Goal: Task Accomplishment & Management: Manage account settings

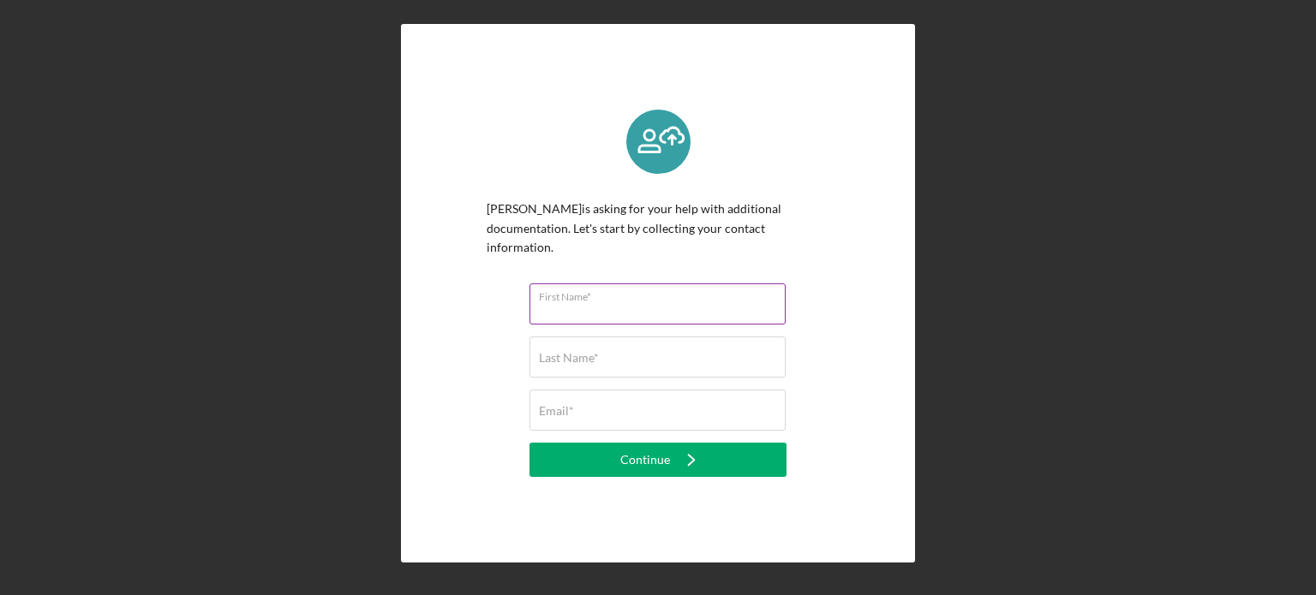
drag, startPoint x: 0, startPoint y: 0, endPoint x: 625, endPoint y: 277, distance: 684.0
click at [625, 284] on div "First Name*" at bounding box center [658, 305] width 257 height 43
type input "Test"
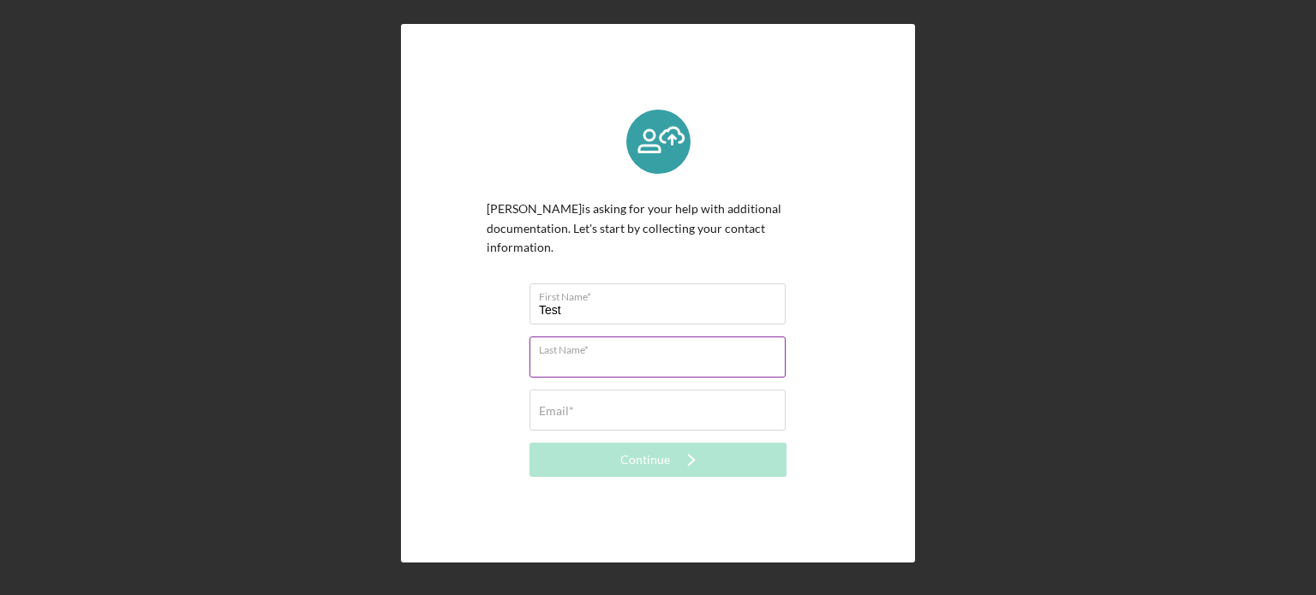
click at [614, 362] on input "Last Name*" at bounding box center [658, 357] width 256 height 41
type input "Test"
click at [619, 415] on input "Email*" at bounding box center [658, 410] width 256 height 41
type input "napoli@ncd-fund.org"
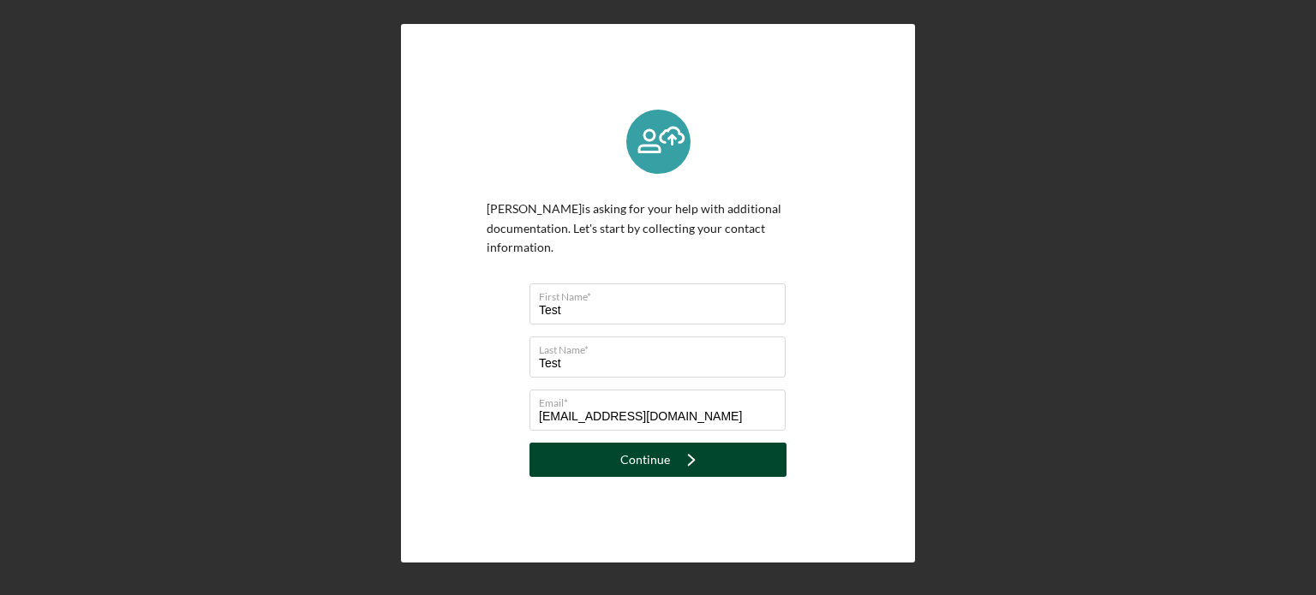
click at [647, 447] on div "Continue" at bounding box center [645, 460] width 50 height 34
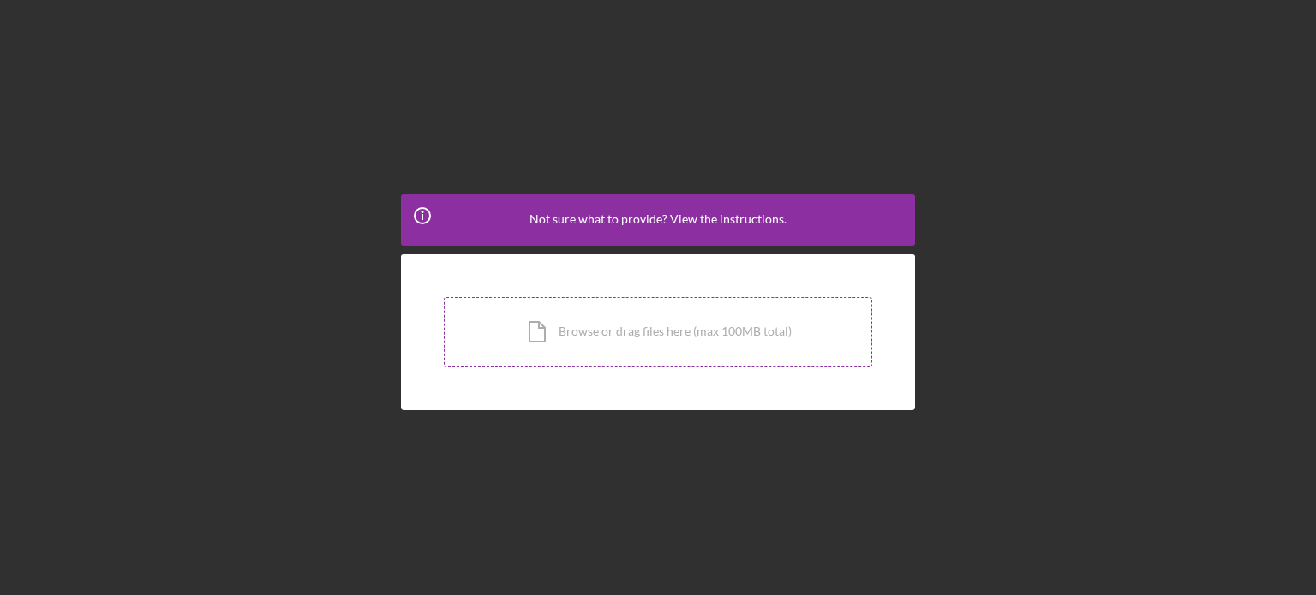
click at [672, 317] on div "Icon/Document Browse or drag files here (max 100MB total) Tap to choose files o…" at bounding box center [658, 332] width 428 height 70
click at [418, 210] on circle at bounding box center [422, 215] width 15 height 15
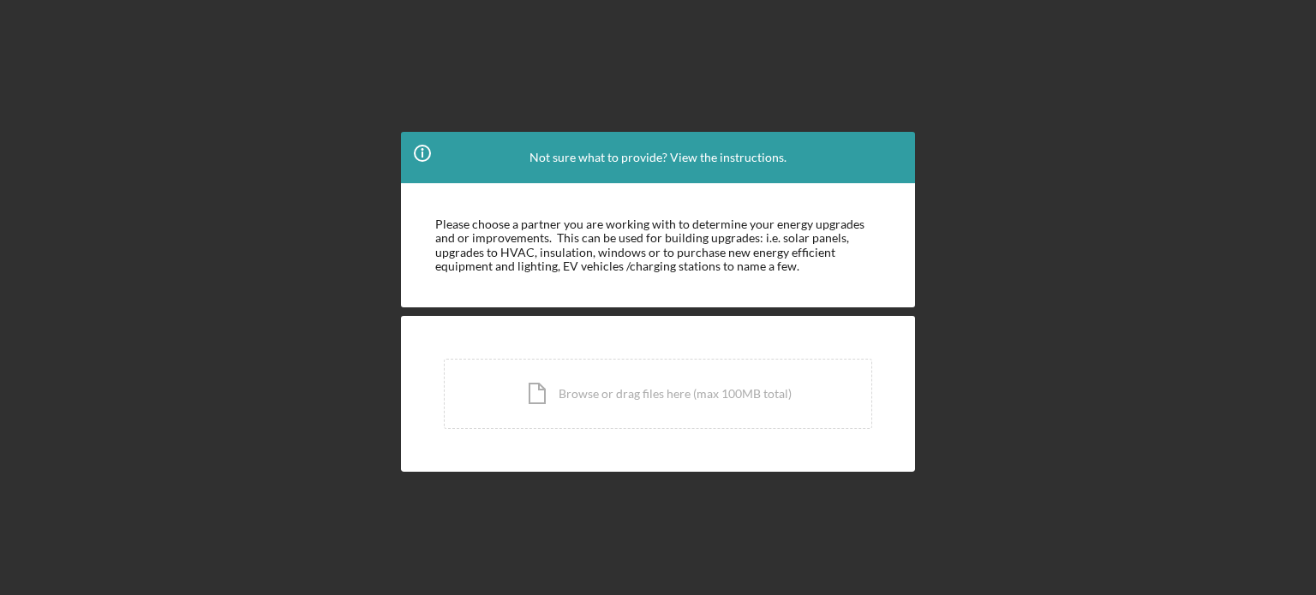
click at [422, 150] on icon at bounding box center [423, 149] width 3 height 3
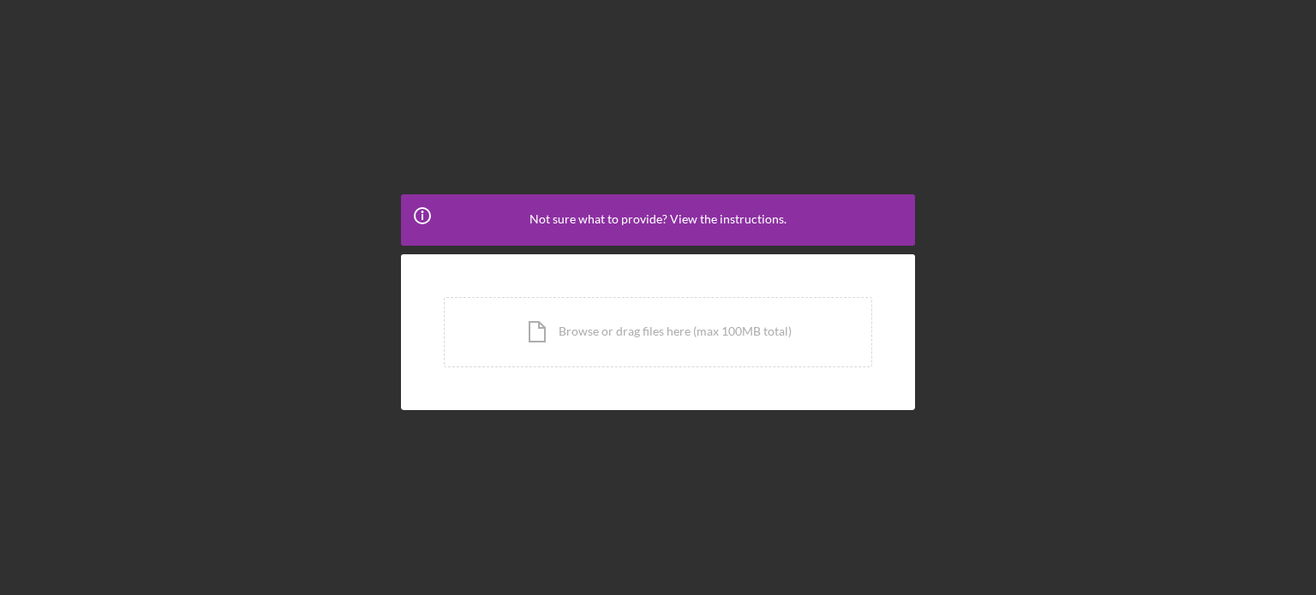
click at [415, 221] on icon "Icon/Info" at bounding box center [422, 215] width 43 height 43
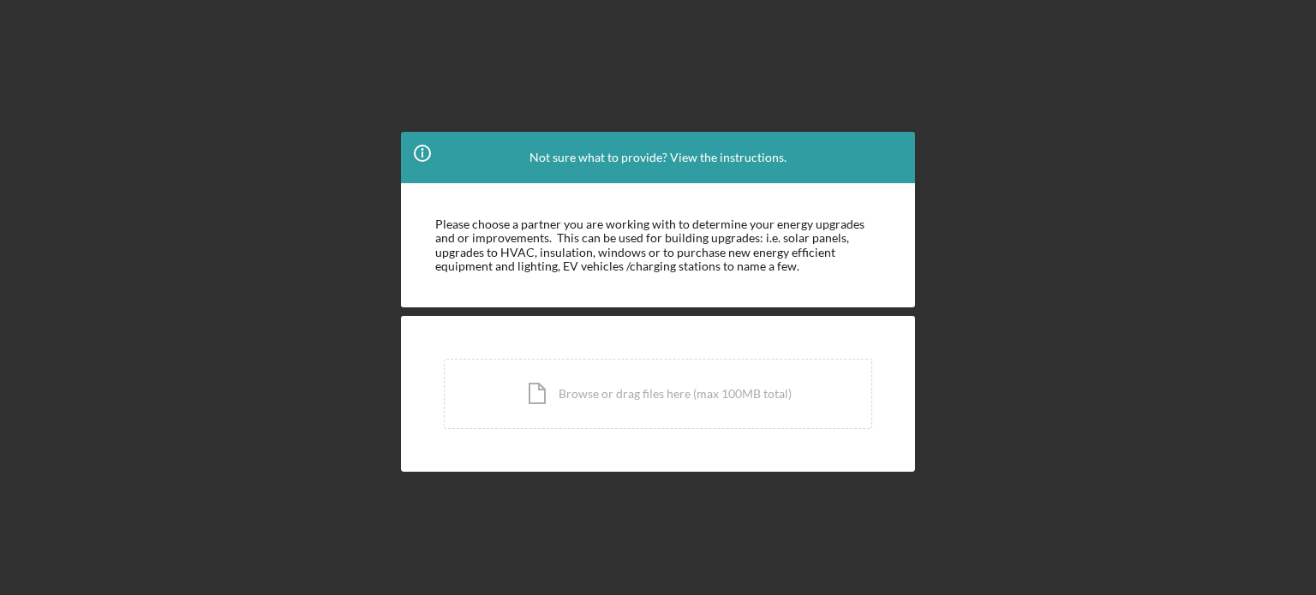
click at [954, 38] on div "Icon/Info Not sure what to provide? View the instructions. Please choose a part…" at bounding box center [658, 293] width 1299 height 587
click at [412, 158] on icon "Icon/Info" at bounding box center [422, 153] width 43 height 43
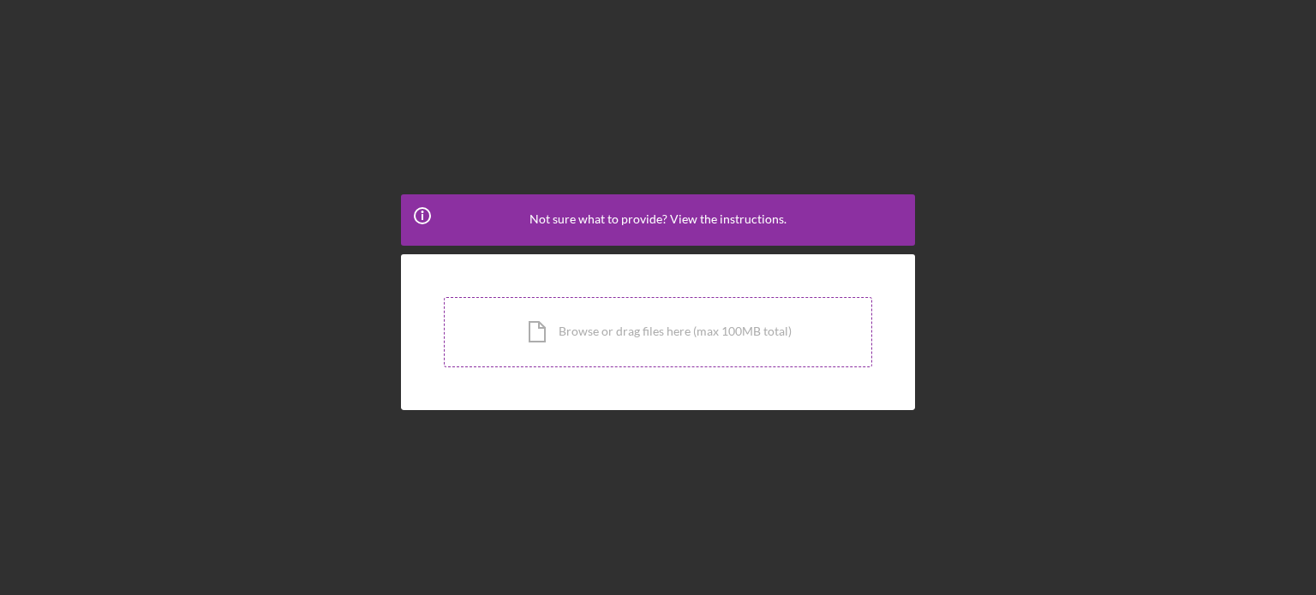
click at [654, 346] on div "Icon/Document Browse or drag files here (max 100MB total) Tap to choose files o…" at bounding box center [658, 332] width 428 height 70
click at [523, 341] on div "Icon/Document Browse or drag files here (max 100MB total) Tap to choose files o…" at bounding box center [658, 332] width 428 height 70
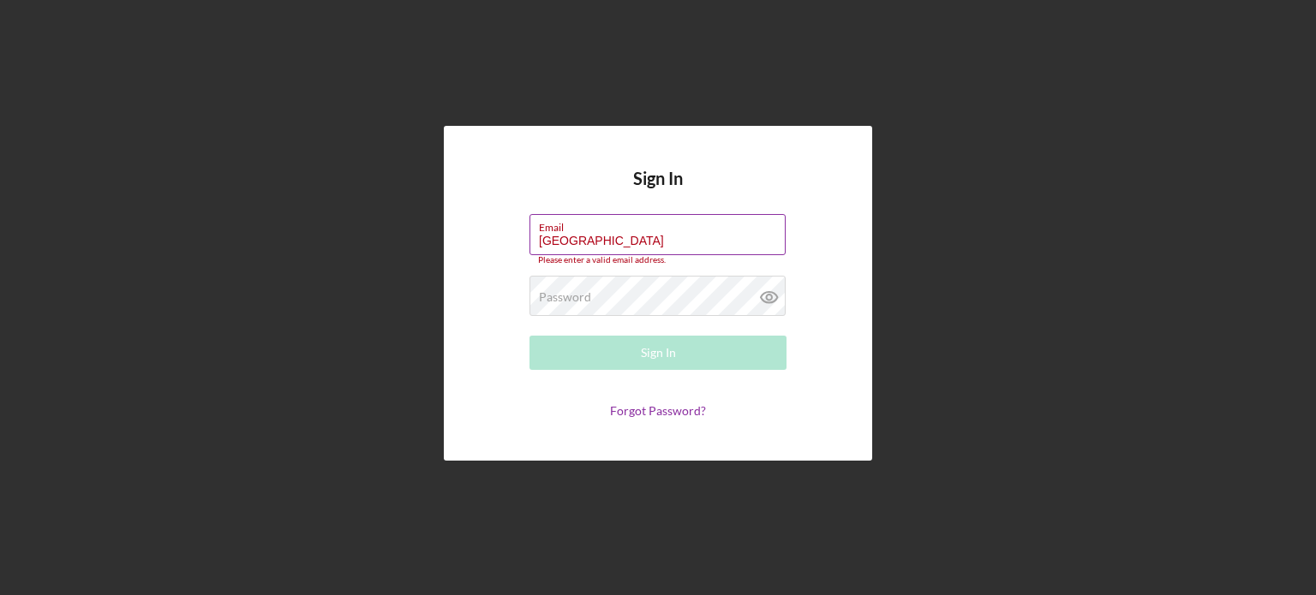
type input "[EMAIL_ADDRESS][DOMAIN_NAME]"
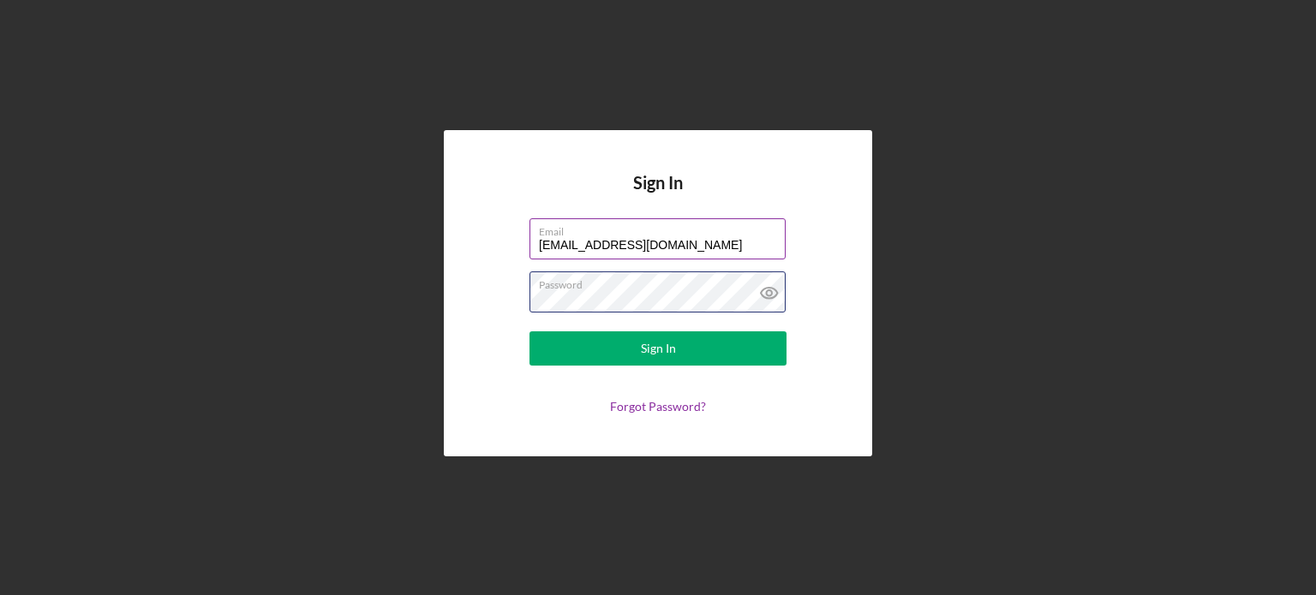
click at [530, 332] on button "Sign In" at bounding box center [658, 349] width 257 height 34
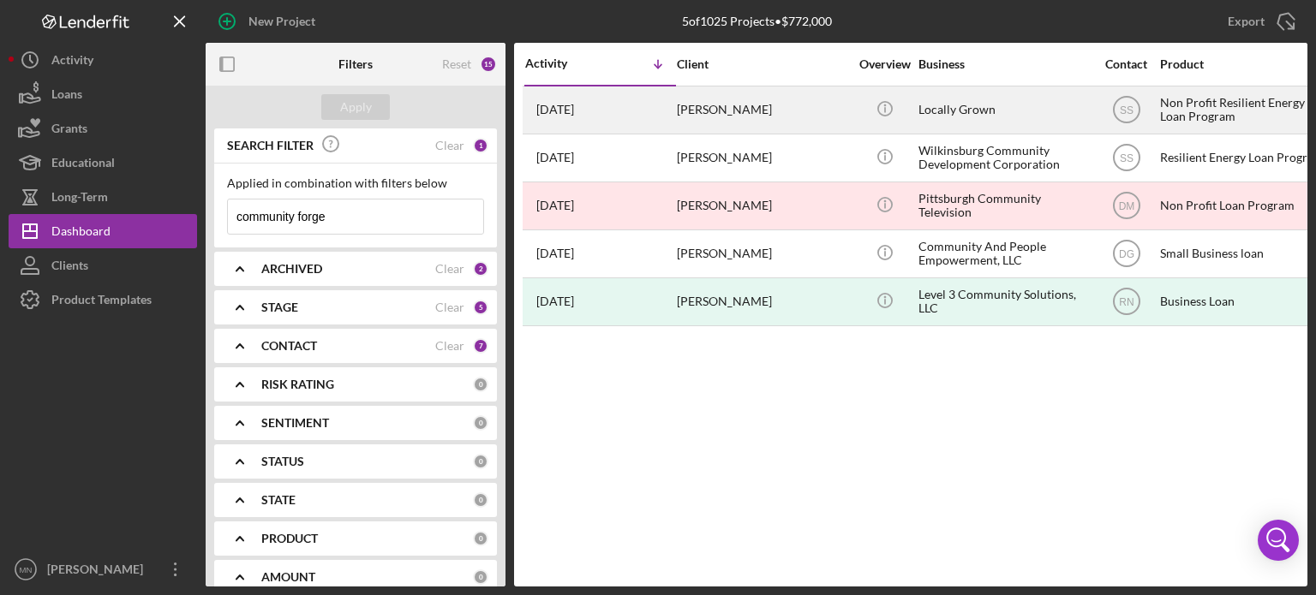
click at [739, 105] on div "[PERSON_NAME]" at bounding box center [762, 109] width 171 height 45
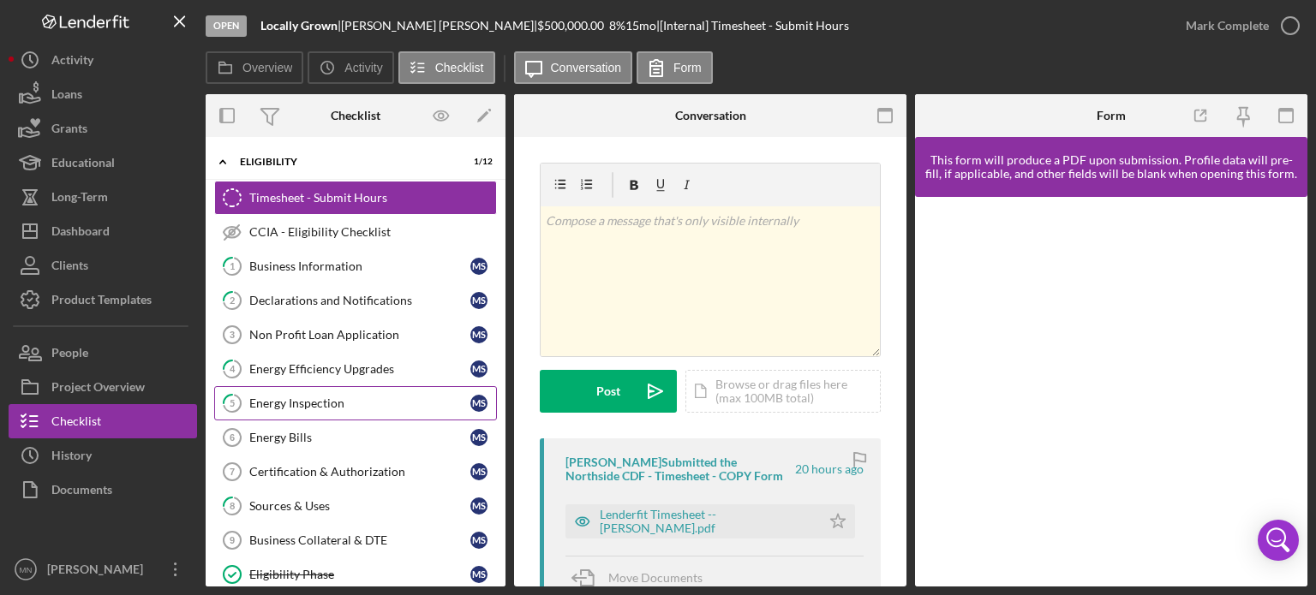
click at [290, 401] on div "Energy Inspection" at bounding box center [359, 404] width 221 height 14
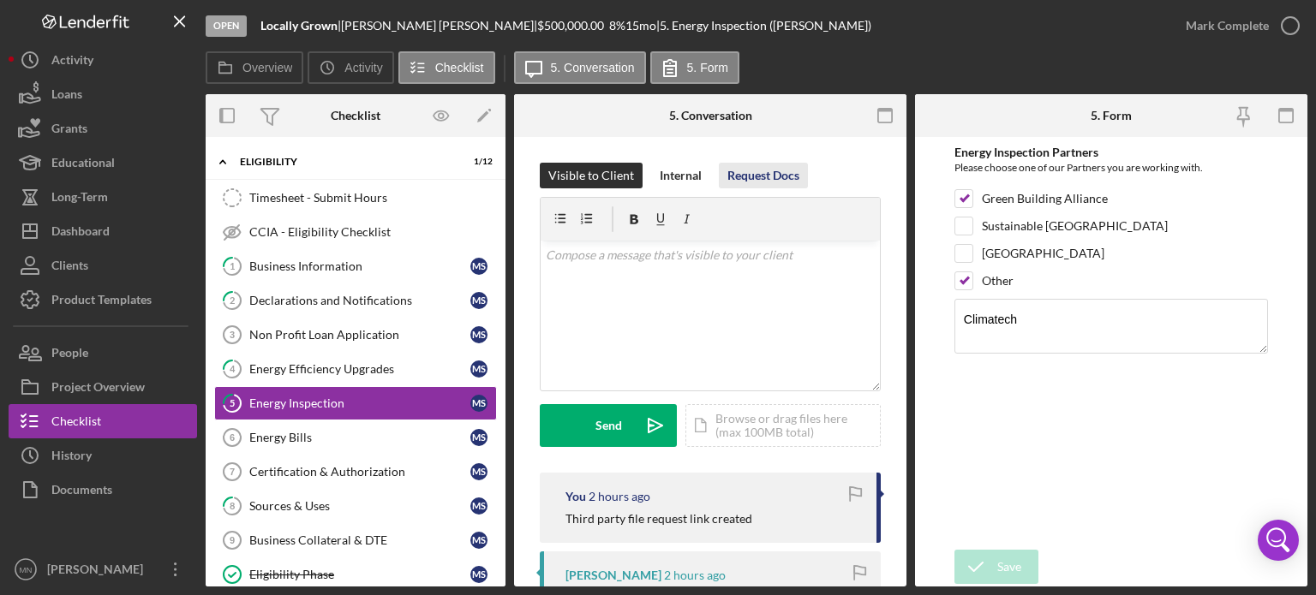
click at [766, 164] on div "Request Docs" at bounding box center [763, 176] width 72 height 26
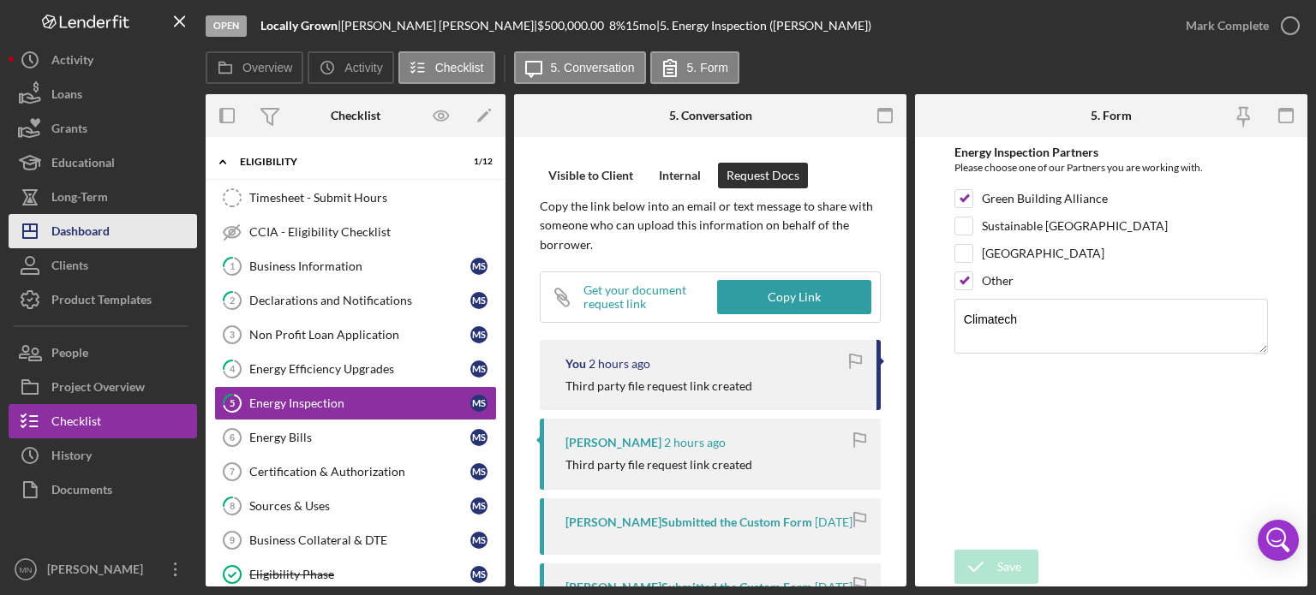
click at [96, 239] on div "Dashboard" at bounding box center [80, 233] width 58 height 39
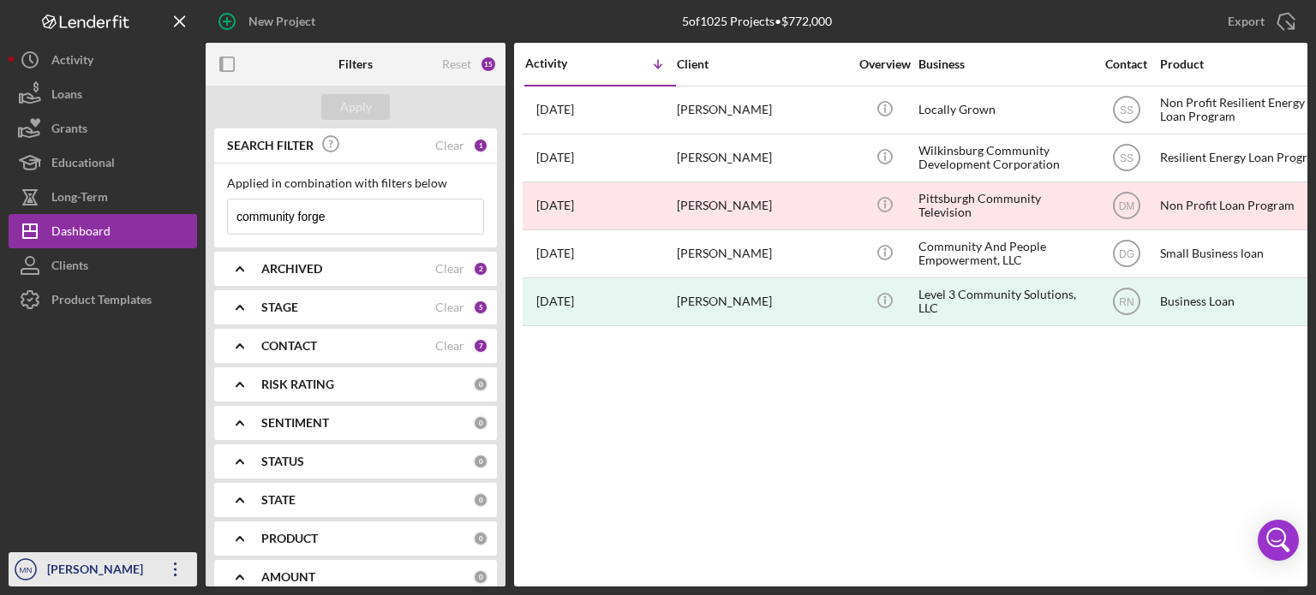
click at [62, 575] on div "[PERSON_NAME]" at bounding box center [98, 572] width 111 height 39
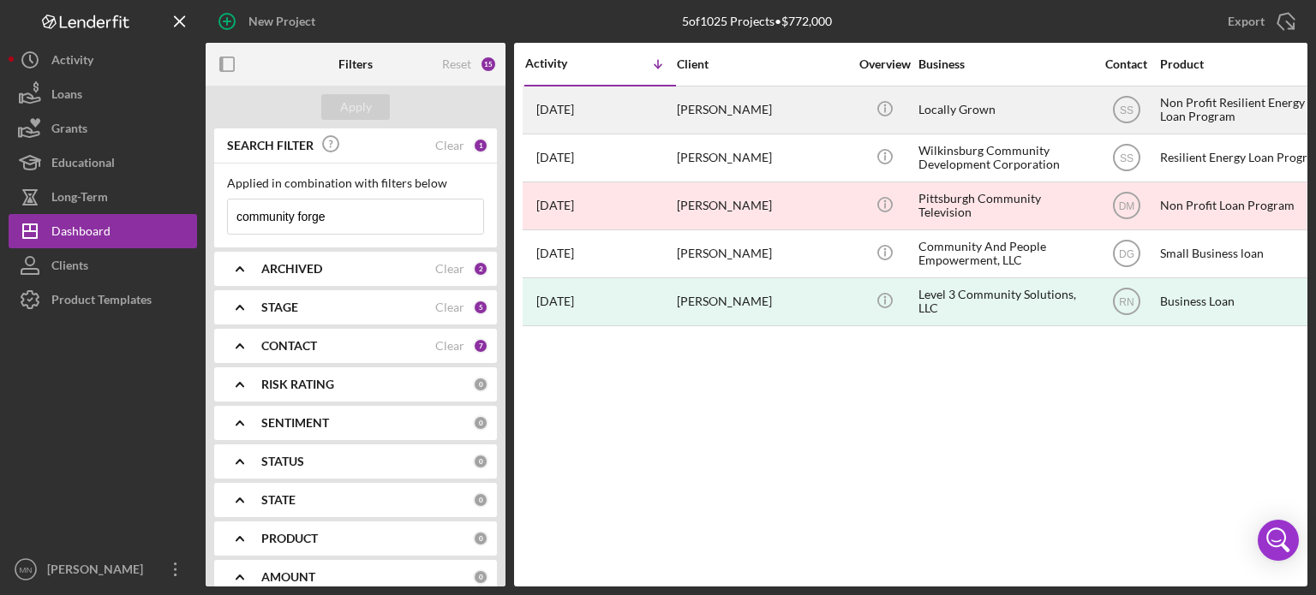
click at [737, 121] on div "[PERSON_NAME]" at bounding box center [762, 109] width 171 height 45
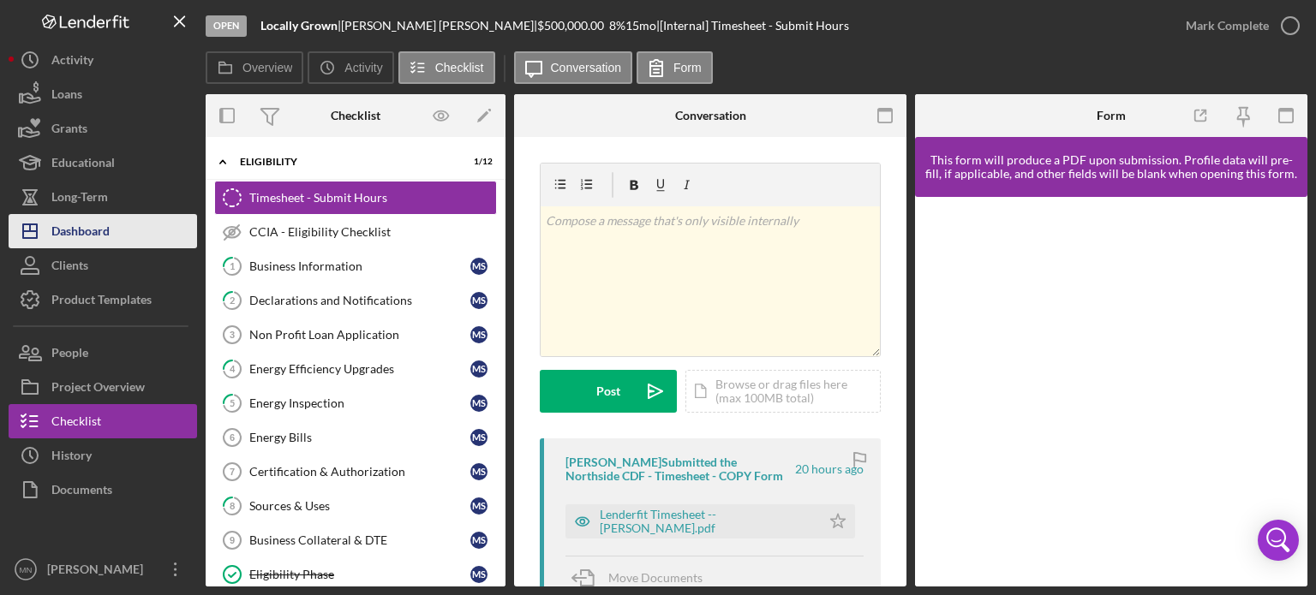
click at [138, 222] on button "Icon/Dashboard Dashboard" at bounding box center [103, 231] width 188 height 34
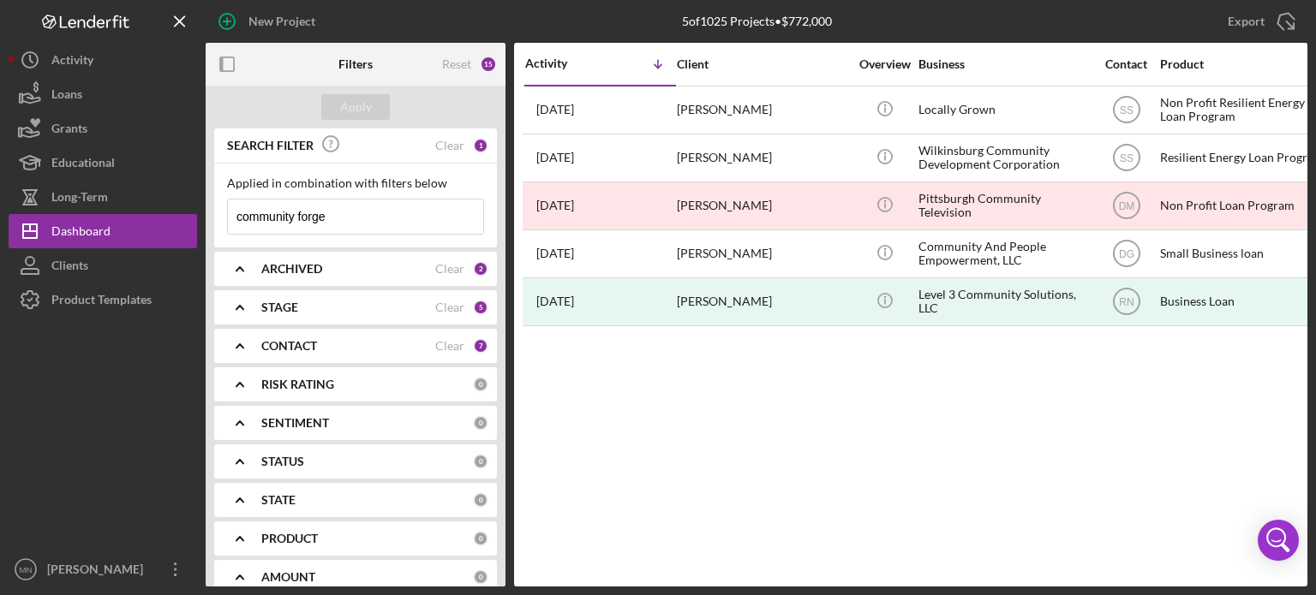
click at [338, 230] on input "community forge" at bounding box center [355, 217] width 255 height 34
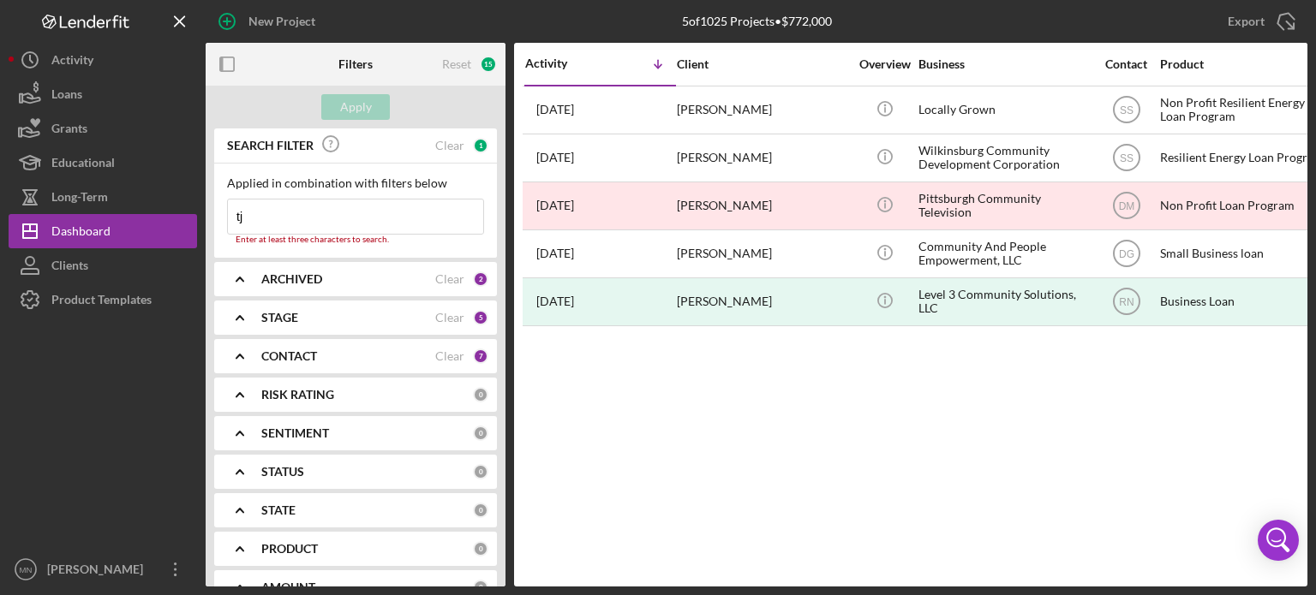
type input "t"
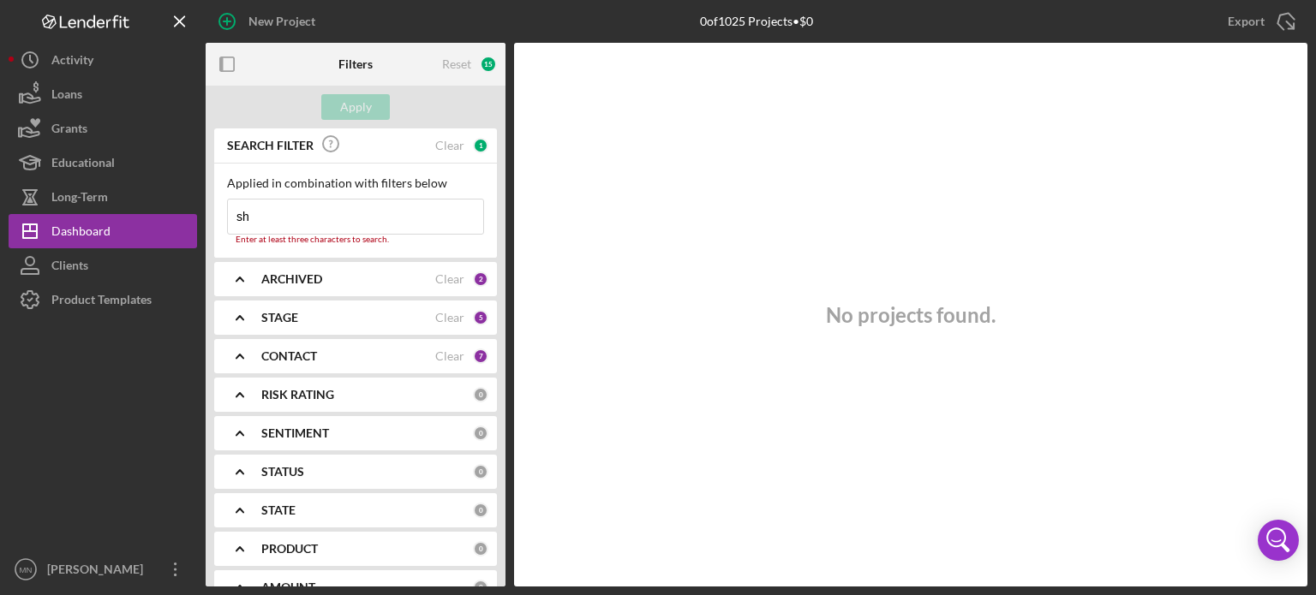
click at [320, 225] on input "sh" at bounding box center [355, 217] width 255 height 34
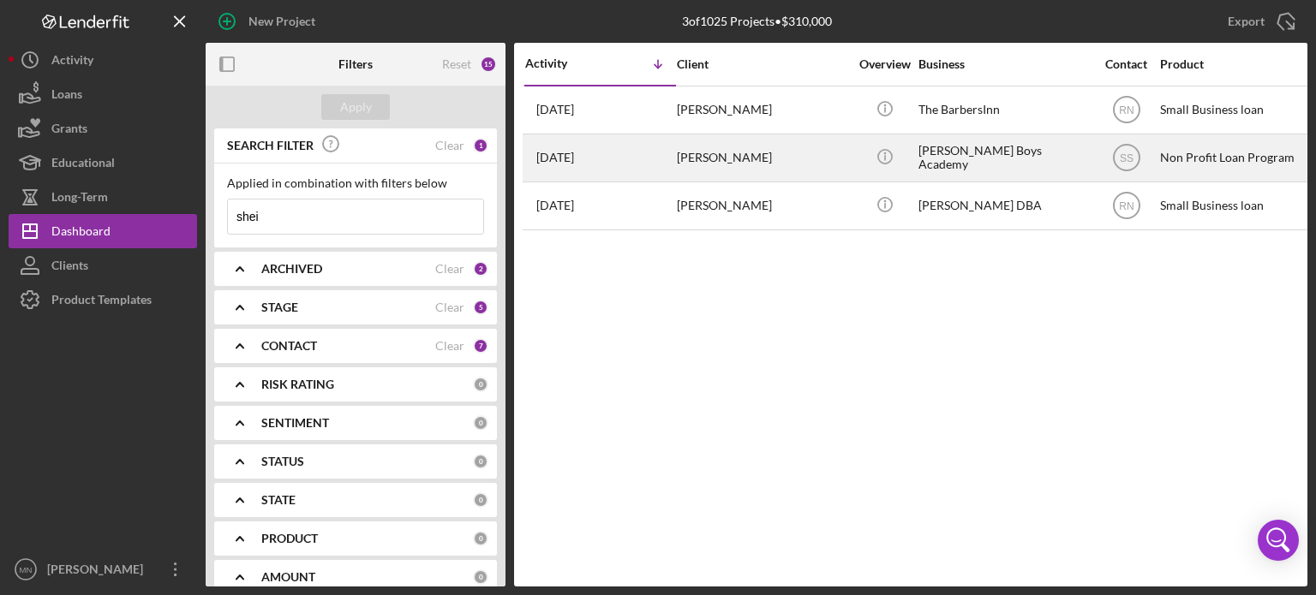
type input "shei"
click at [701, 172] on div "[PERSON_NAME]" at bounding box center [762, 157] width 171 height 45
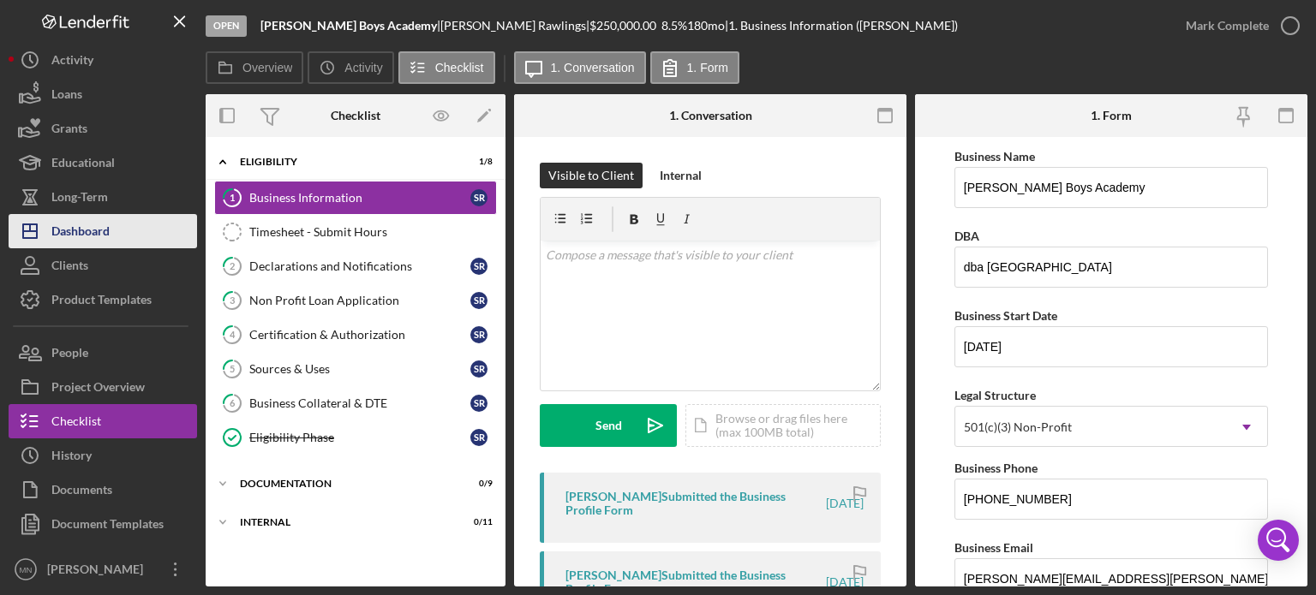
click at [101, 229] on div "Dashboard" at bounding box center [80, 233] width 58 height 39
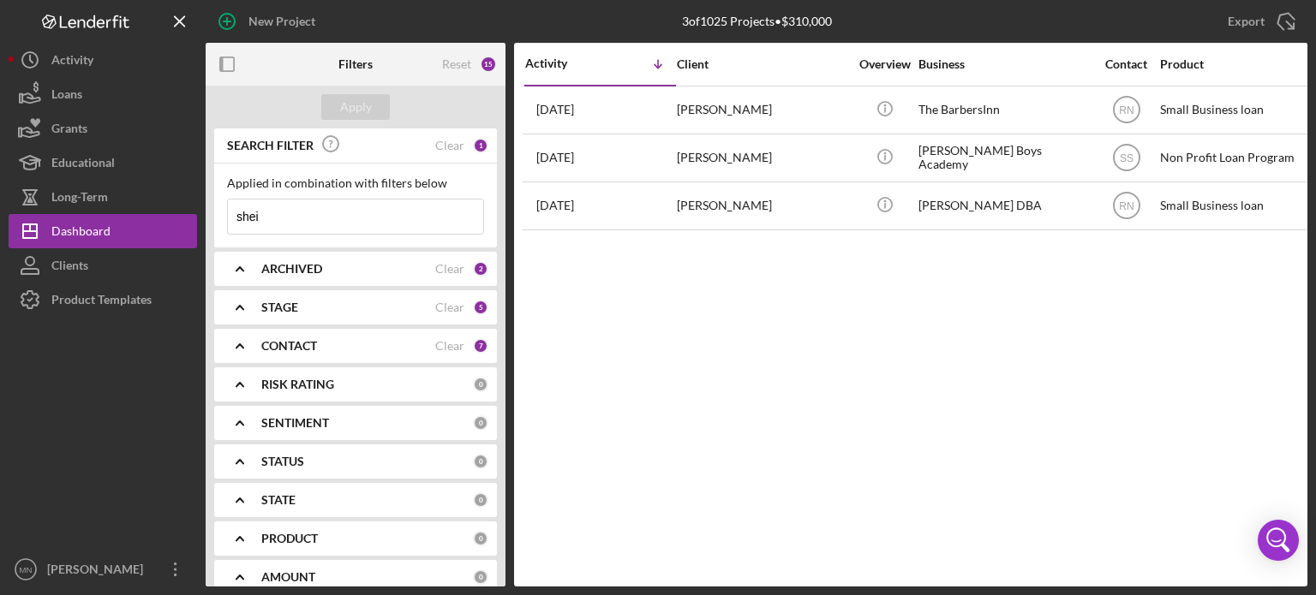
click at [71, 248] on link "Clients" at bounding box center [103, 265] width 188 height 34
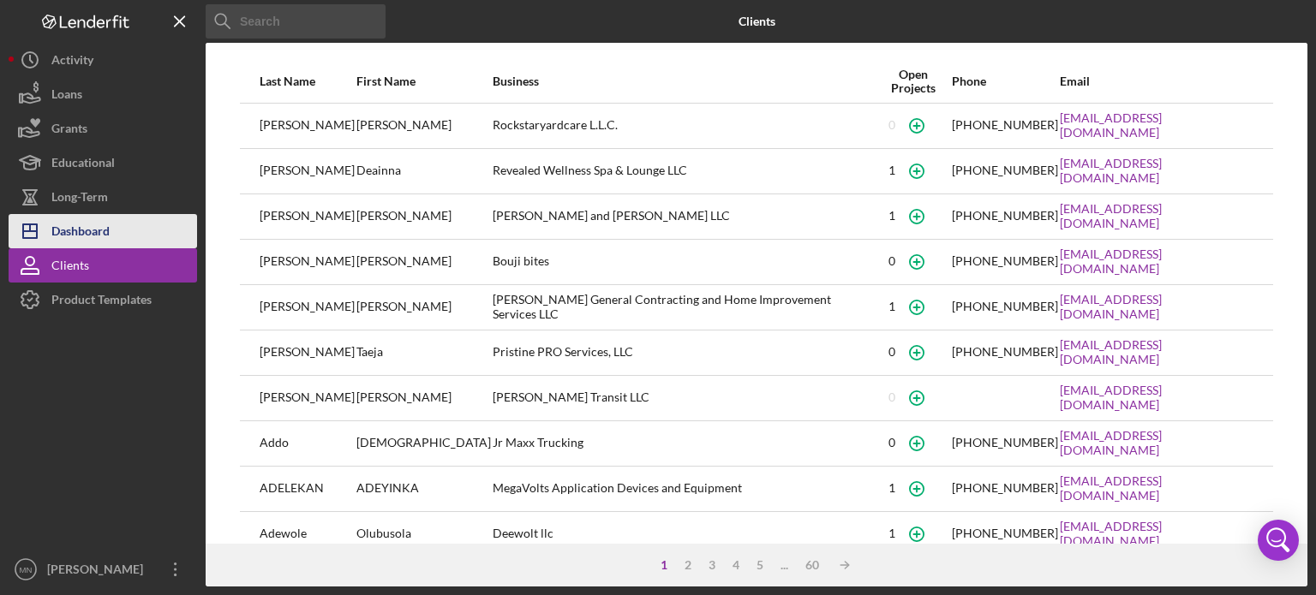
click at [76, 242] on div "Dashboard" at bounding box center [80, 233] width 58 height 39
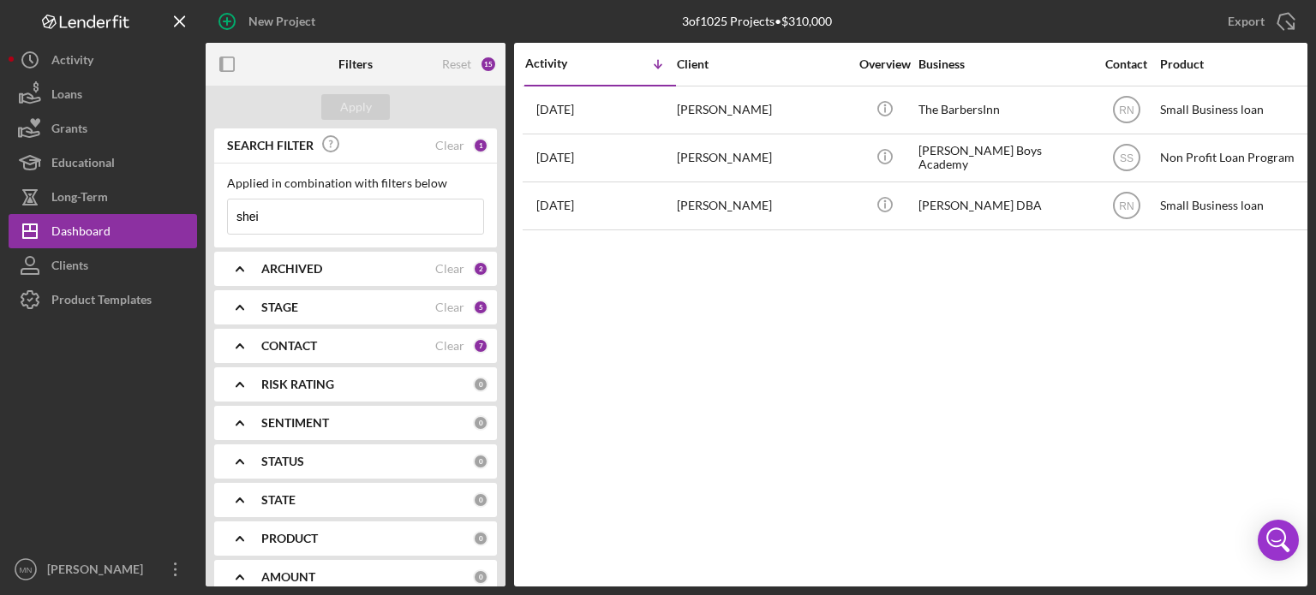
click at [397, 195] on div "Applied in combination with filters below shei Icon/Menu Close" at bounding box center [355, 206] width 257 height 58
click at [383, 224] on input "shei" at bounding box center [355, 217] width 255 height 34
type input "s"
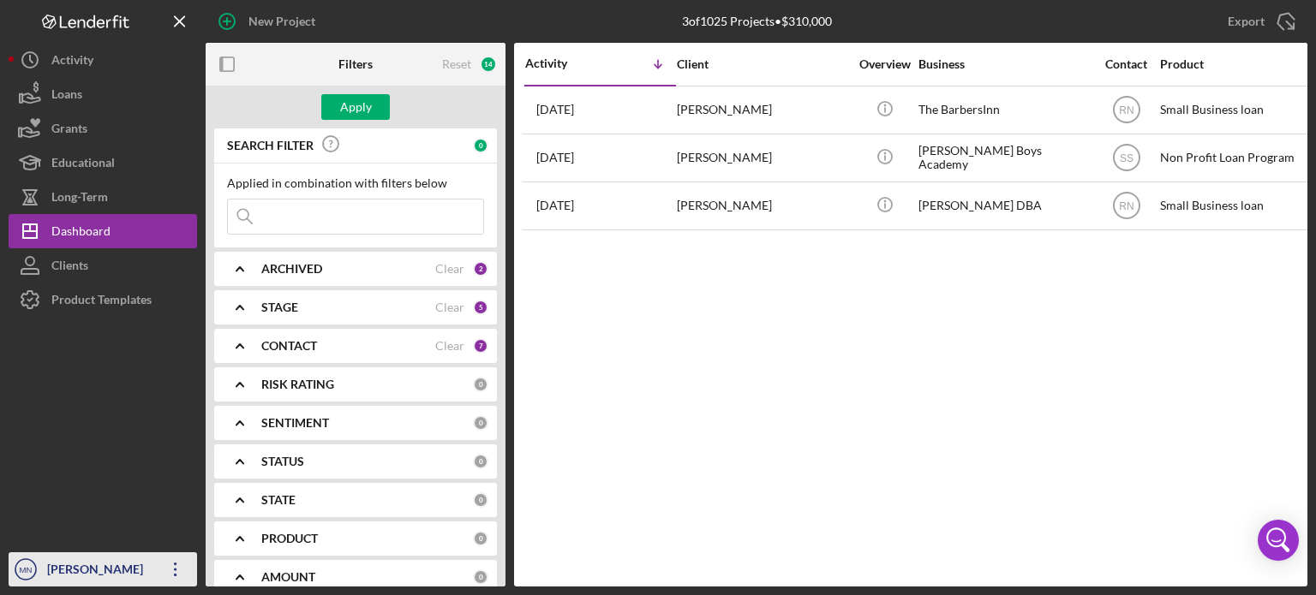
click at [105, 577] on div "[PERSON_NAME]" at bounding box center [98, 572] width 111 height 39
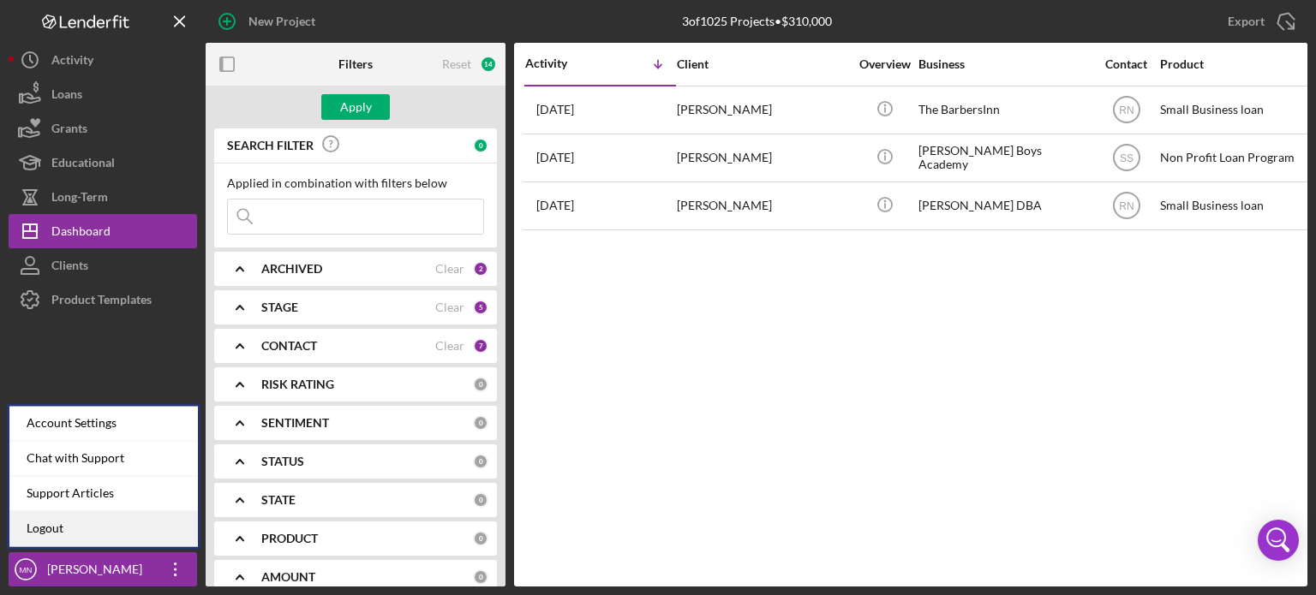
click at [113, 513] on link "Logout" at bounding box center [103, 529] width 188 height 35
